Goal: Information Seeking & Learning: Learn about a topic

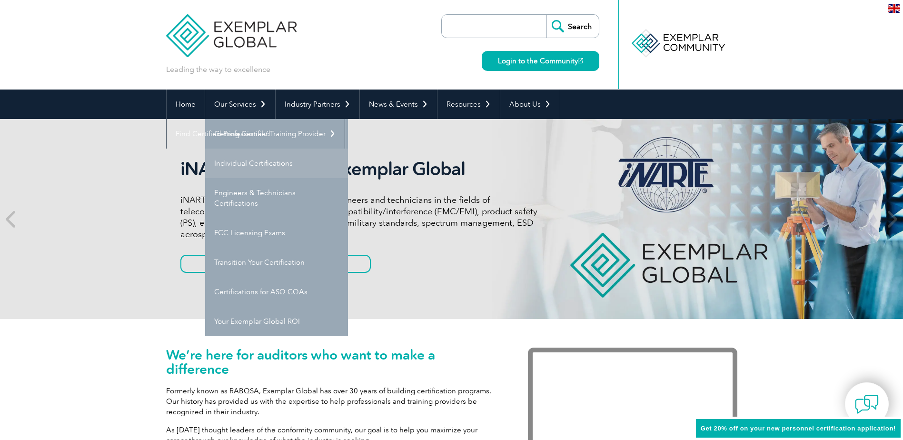
click at [242, 161] on link "Individual Certifications" at bounding box center [276, 162] width 143 height 29
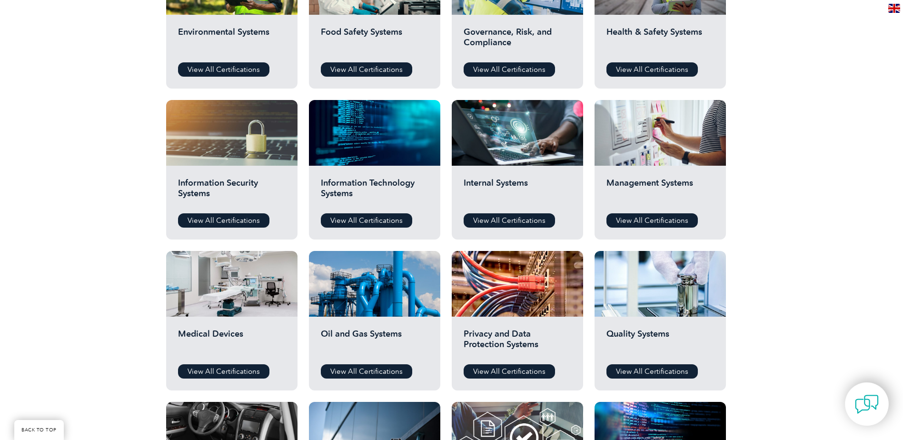
scroll to position [428, 0]
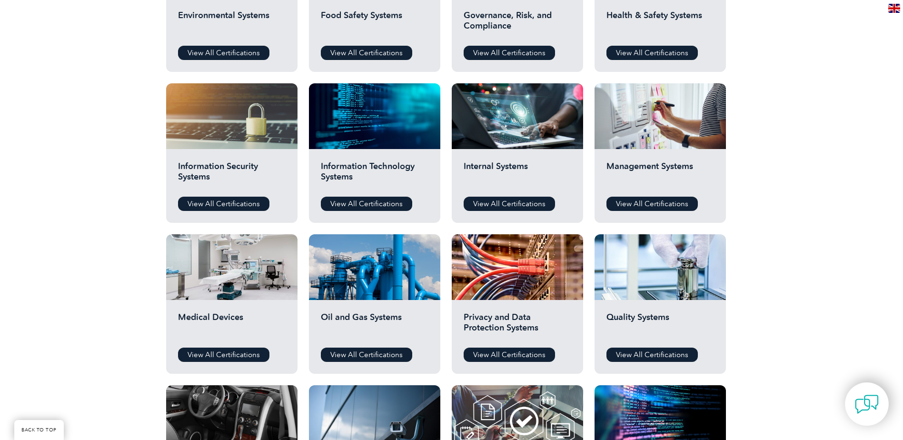
click at [206, 321] on h2 "Medical Devices" at bounding box center [232, 326] width 108 height 29
click at [207, 355] on link "View All Certifications" at bounding box center [223, 354] width 91 height 14
